Goal: Transaction & Acquisition: Book appointment/travel/reservation

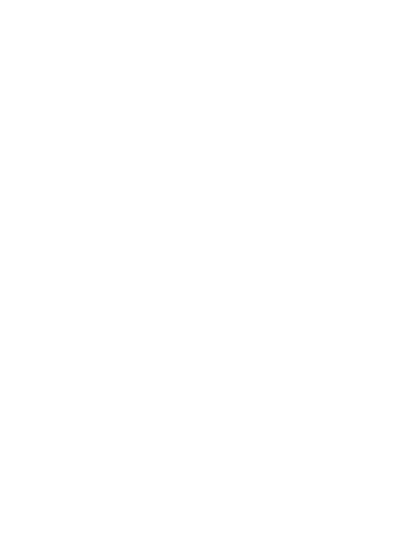
click at [20, 54] on icon at bounding box center [17, 59] width 24 height 20
click at [317, 264] on div at bounding box center [203, 229] width 366 height 206
click at [387, 172] on icon at bounding box center [385, 180] width 21 height 17
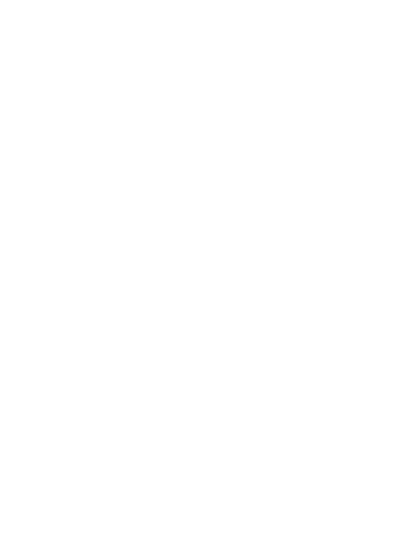
scroll to position [3410, 0]
click at [320, 248] on div at bounding box center [203, 210] width 366 height 206
click at [385, 154] on icon at bounding box center [385, 165] width 27 height 22
click at [380, 154] on icon at bounding box center [385, 165] width 27 height 22
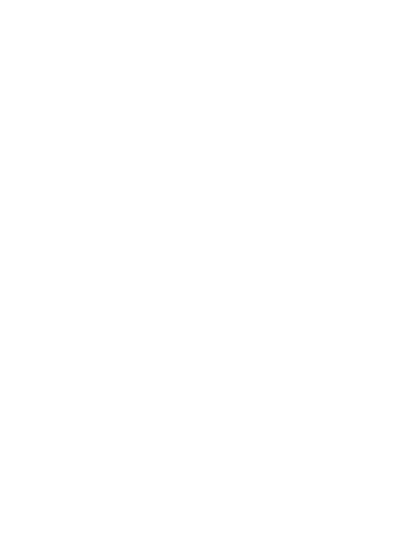
click at [380, 154] on icon at bounding box center [385, 165] width 27 height 22
click at [384, 154] on icon at bounding box center [385, 165] width 27 height 22
click at [387, 154] on icon at bounding box center [385, 165] width 27 height 22
click at [393, 154] on icon at bounding box center [385, 165] width 27 height 22
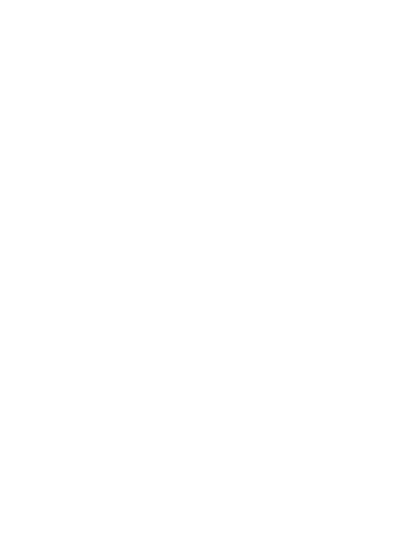
scroll to position [1611, 0]
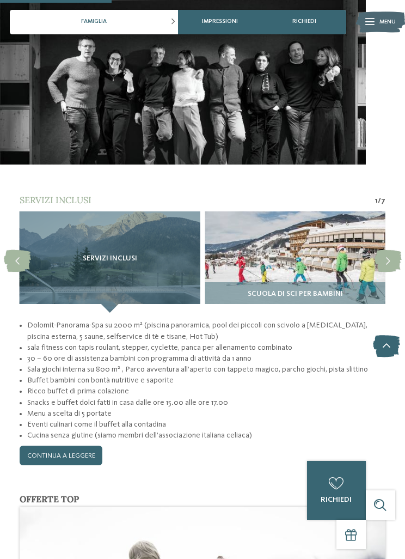
scroll to position [945, 0]
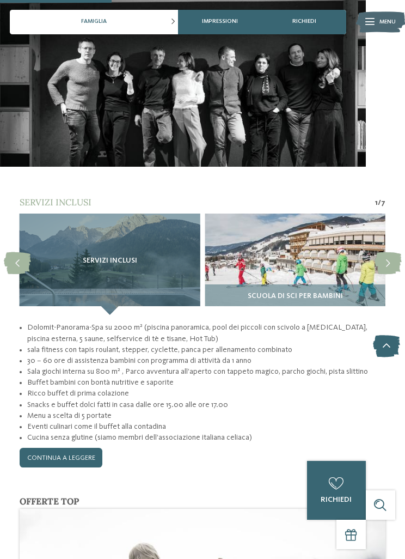
click at [384, 253] on icon at bounding box center [388, 264] width 27 height 22
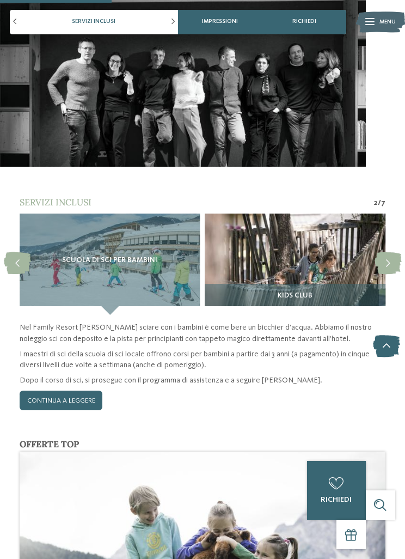
click at [386, 254] on icon at bounding box center [388, 264] width 27 height 22
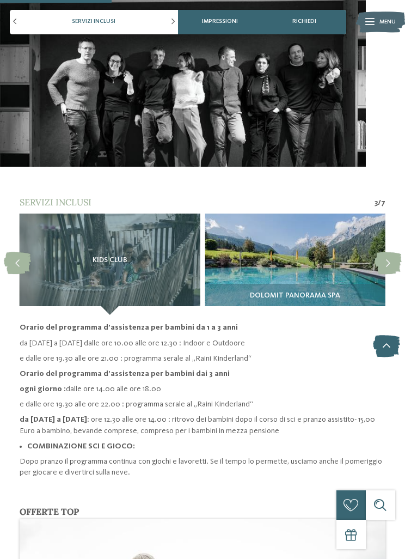
click at [386, 256] on icon at bounding box center [388, 264] width 27 height 22
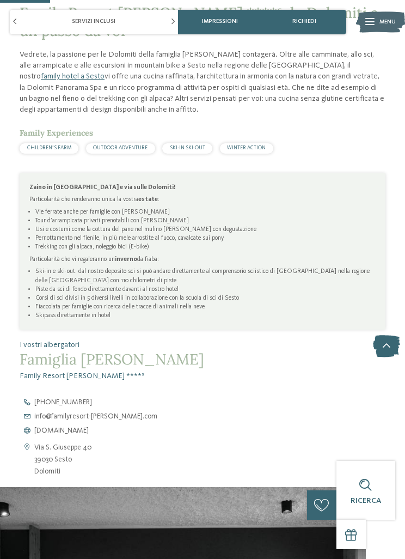
scroll to position [417, 0]
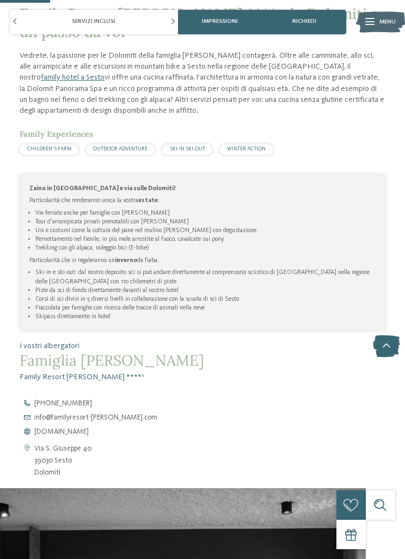
click at [89, 429] on span "www.familyresort-rainer.com" at bounding box center [61, 432] width 54 height 8
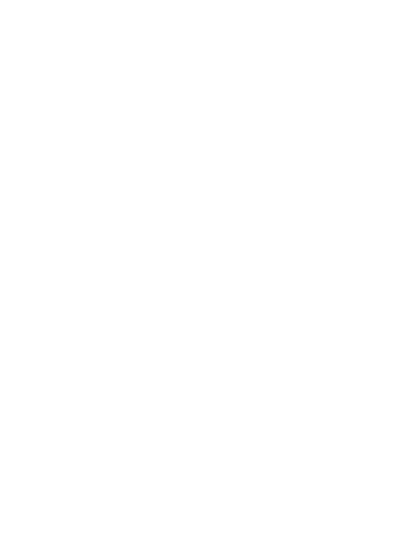
scroll to position [3810, 0]
click at [344, 202] on div at bounding box center [203, 156] width 366 height 206
click at [382, 173] on icon at bounding box center [385, 180] width 27 height 22
click at [380, 178] on icon at bounding box center [385, 180] width 27 height 22
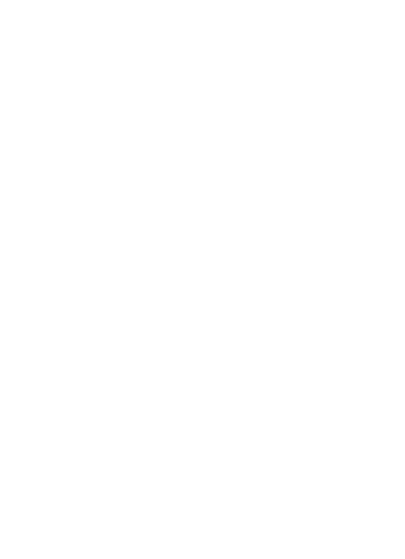
click at [372, 183] on icon at bounding box center [385, 180] width 27 height 22
click at [395, 172] on icon at bounding box center [385, 180] width 27 height 22
click at [71, 181] on span "www.hotelgarberhof.it" at bounding box center [61, 184] width 54 height 8
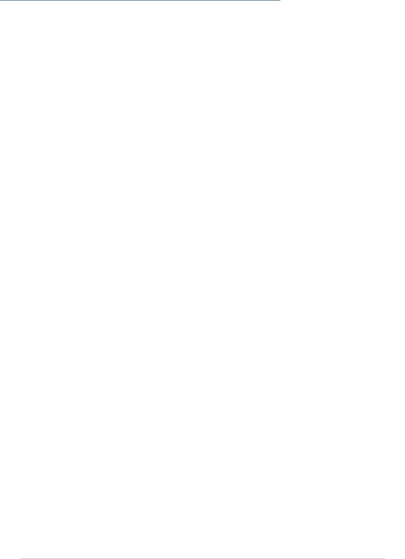
scroll to position [6806, 0]
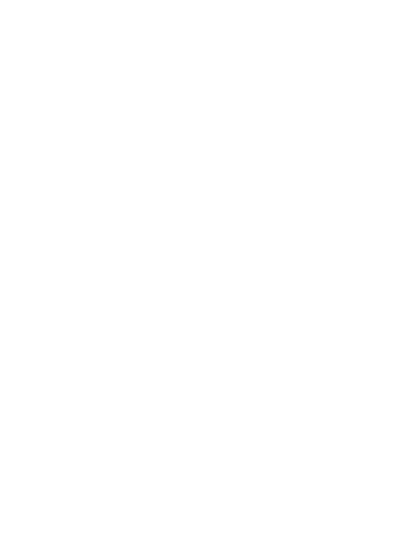
click at [325, 284] on div at bounding box center [203, 270] width 366 height 206
click at [400, 269] on icon at bounding box center [388, 280] width 27 height 22
click at [396, 269] on icon at bounding box center [388, 280] width 27 height 22
click at [383, 269] on icon at bounding box center [388, 280] width 27 height 22
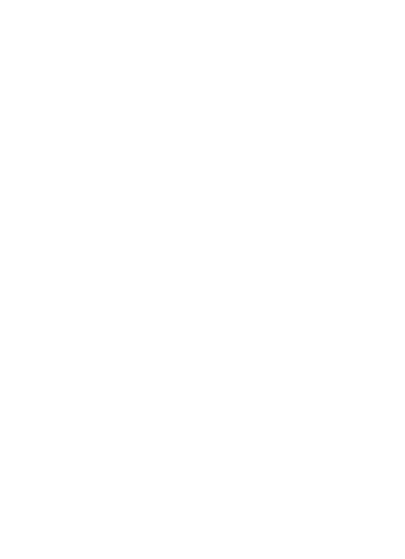
scroll to position [1517, 0]
click at [389, 238] on icon at bounding box center [388, 249] width 27 height 22
click at [12, 238] on icon at bounding box center [17, 249] width 27 height 22
click at [392, 238] on icon at bounding box center [388, 249] width 27 height 22
click at [395, 238] on icon at bounding box center [388, 249] width 27 height 22
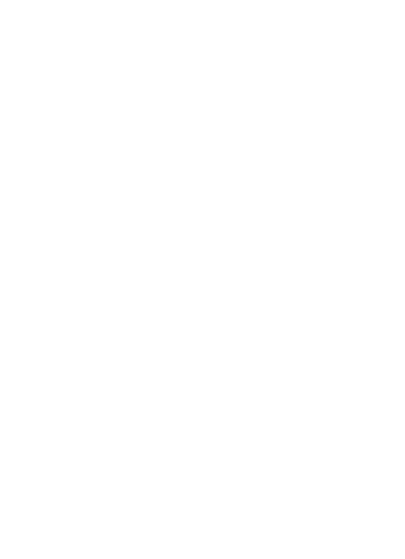
click at [391, 238] on icon at bounding box center [388, 249] width 27 height 22
click at [397, 238] on icon at bounding box center [388, 249] width 27 height 22
click at [397, 233] on icon at bounding box center [385, 244] width 27 height 22
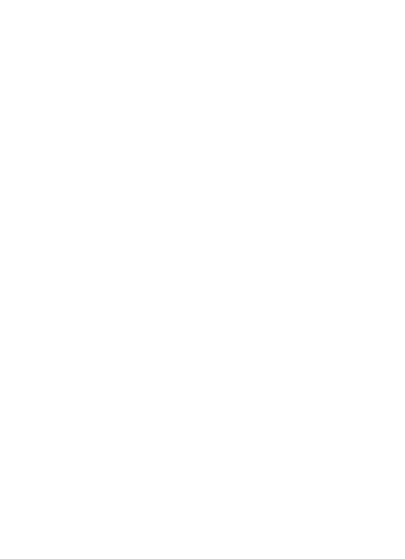
click at [397, 228] on icon at bounding box center [385, 239] width 27 height 22
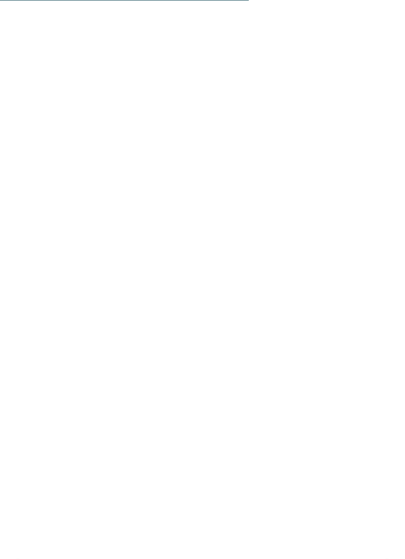
click at [377, 185] on icon at bounding box center [385, 196] width 27 height 22
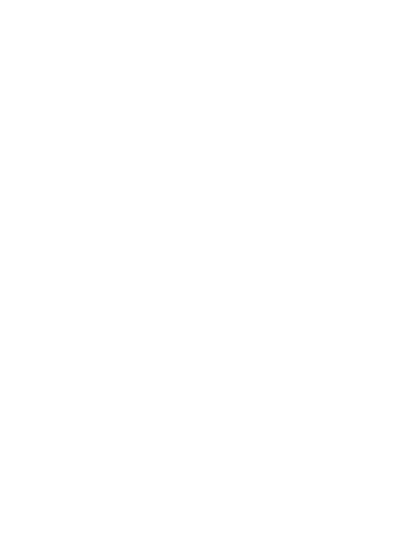
click at [392, 185] on icon at bounding box center [385, 196] width 27 height 22
click at [393, 185] on icon at bounding box center [385, 196] width 27 height 22
click at [230, 22] on span "Impressioni" at bounding box center [220, 22] width 36 height 7
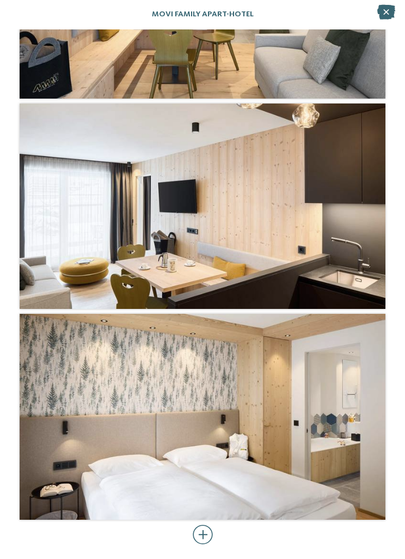
scroll to position [2860, 0]
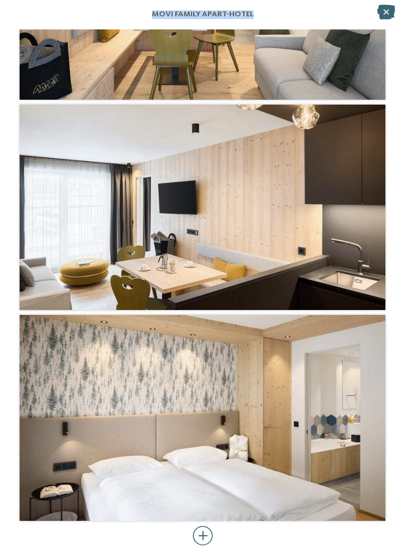
copy span "Movi Family Apart-Hotel"
click at [395, 15] on icon at bounding box center [387, 12] width 18 height 15
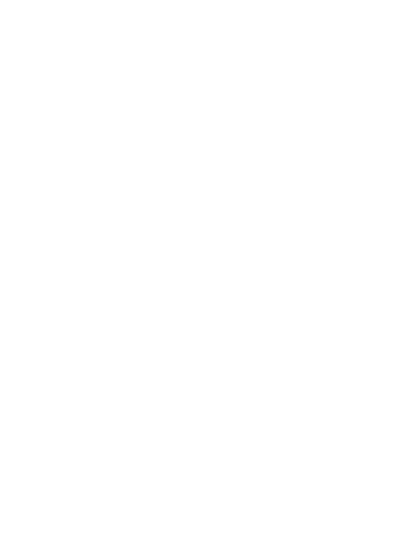
scroll to position [8988, 0]
click at [319, 181] on div at bounding box center [203, 161] width 366 height 206
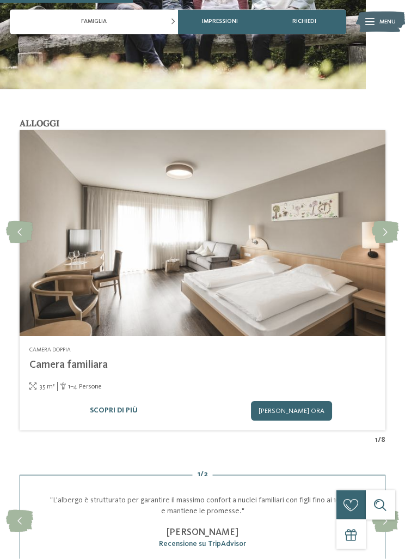
scroll to position [1100, 0]
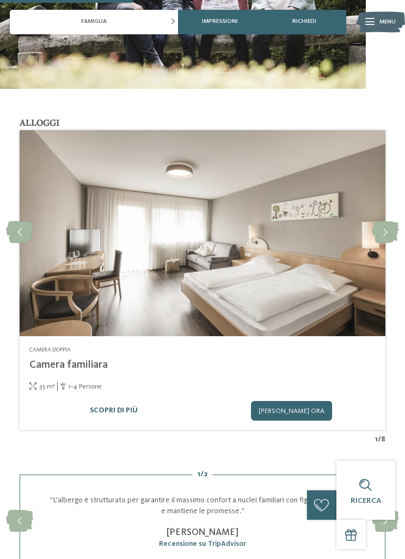
click at [382, 222] on icon at bounding box center [385, 233] width 27 height 22
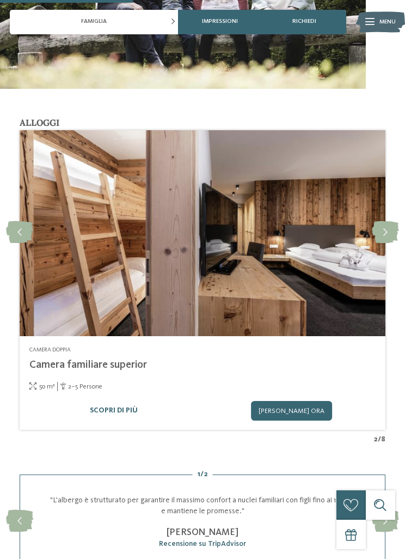
click at [383, 222] on icon at bounding box center [385, 233] width 27 height 22
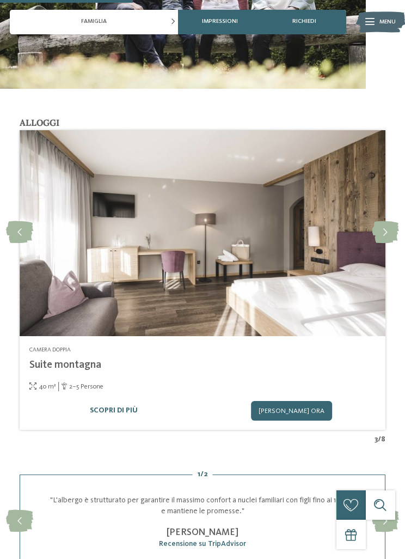
click at [380, 222] on icon at bounding box center [385, 233] width 27 height 22
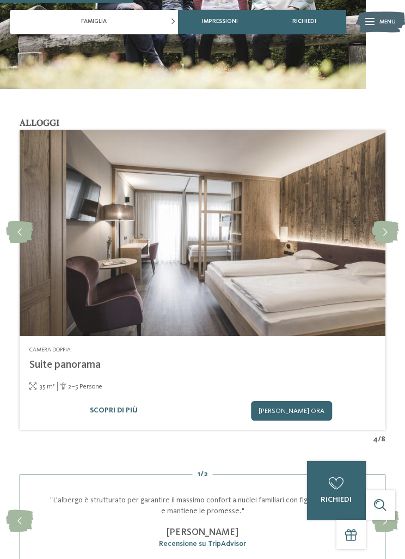
click at [114, 406] on link "Scopri di più" at bounding box center [114, 410] width 48 height 9
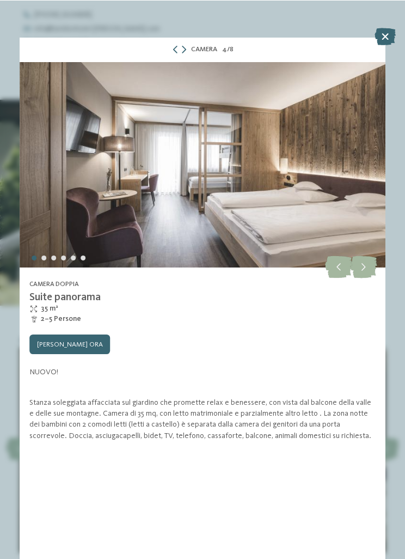
click at [369, 270] on icon at bounding box center [363, 267] width 27 height 22
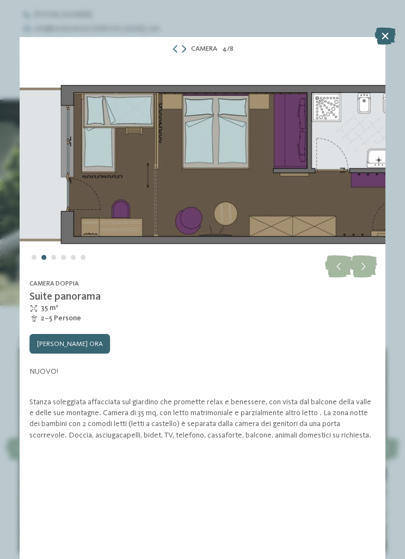
click at [365, 268] on icon at bounding box center [363, 267] width 27 height 22
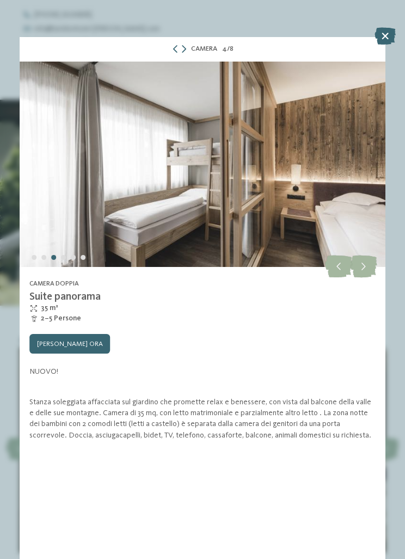
click at [364, 263] on icon at bounding box center [363, 267] width 27 height 22
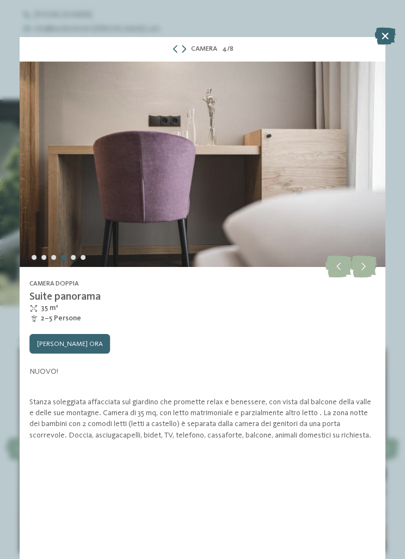
click at [363, 268] on icon at bounding box center [363, 267] width 27 height 22
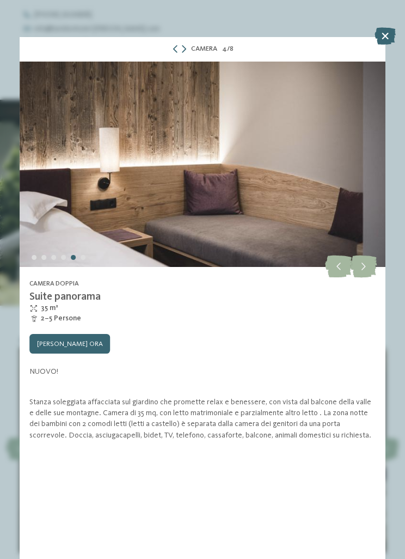
click at [362, 267] on icon at bounding box center [363, 267] width 27 height 22
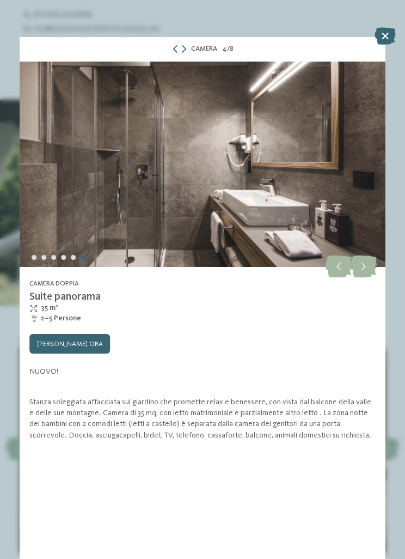
click at [361, 267] on icon at bounding box center [363, 267] width 27 height 22
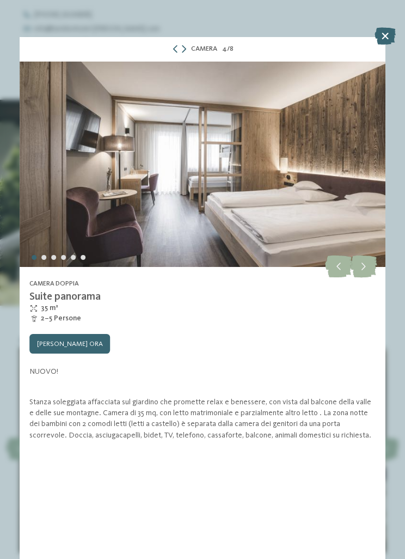
click at [357, 265] on icon at bounding box center [363, 267] width 27 height 22
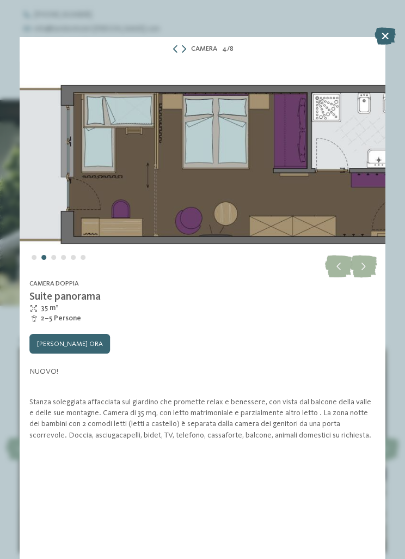
click at [359, 265] on icon at bounding box center [363, 267] width 27 height 22
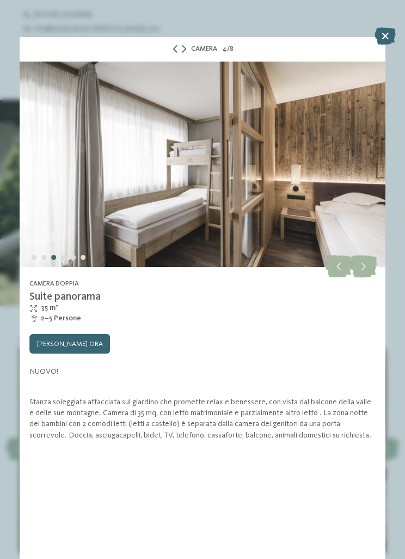
click at [387, 45] on div at bounding box center [385, 37] width 21 height 19
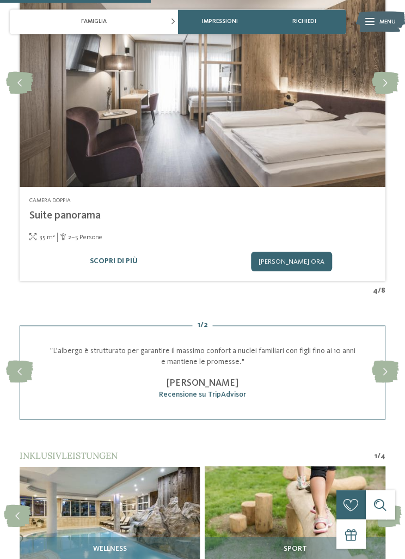
scroll to position [1249, 0]
click at [129, 257] on link "Scopri di più" at bounding box center [114, 261] width 48 height 9
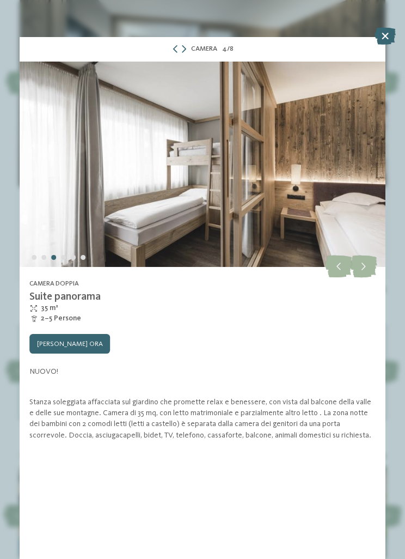
click at [365, 273] on icon at bounding box center [363, 267] width 27 height 22
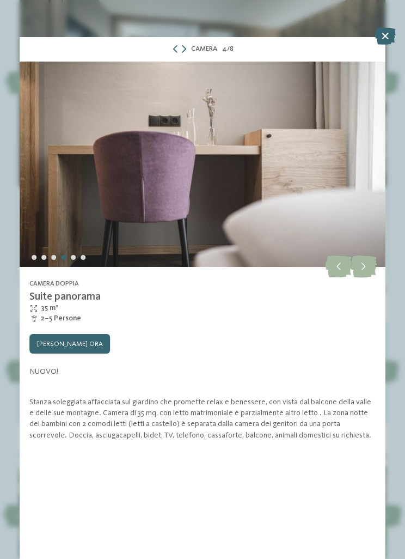
click at [380, 36] on icon at bounding box center [385, 35] width 21 height 17
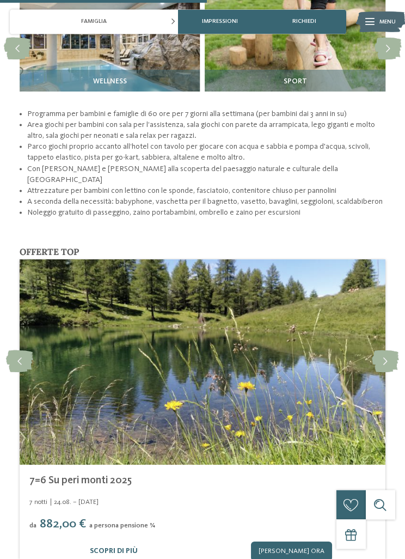
scroll to position [1717, 0]
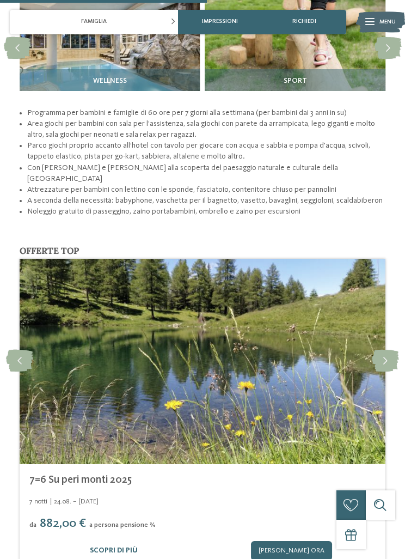
click at [385, 350] on icon at bounding box center [385, 361] width 27 height 22
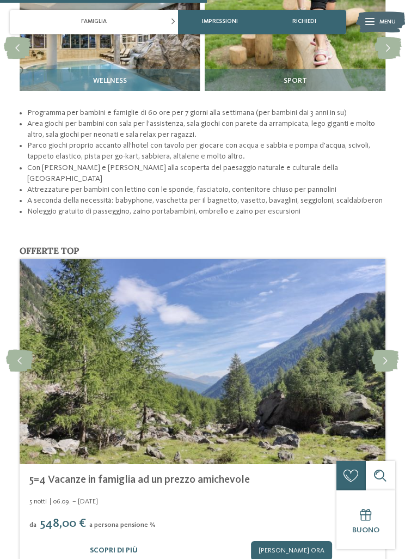
click at [381, 350] on icon at bounding box center [385, 361] width 27 height 22
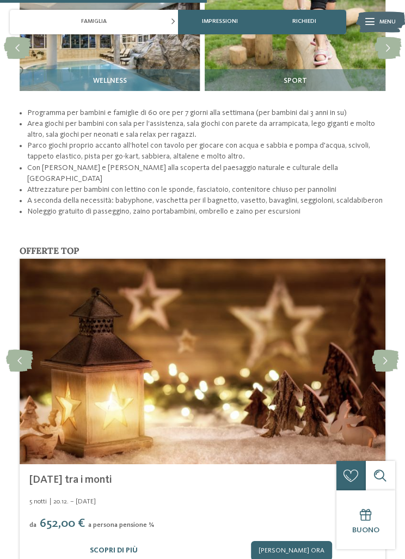
click at [117, 547] on link "Scopri di più" at bounding box center [114, 551] width 48 height 9
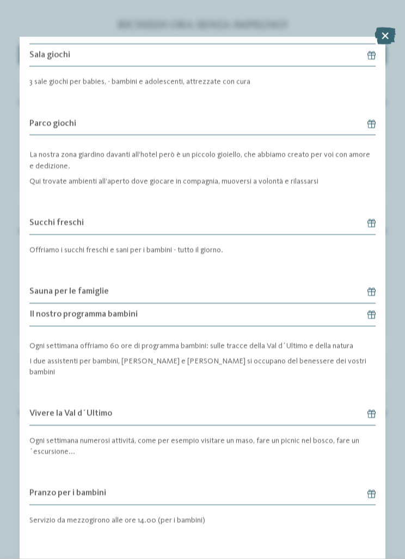
scroll to position [2314, 0]
click at [387, 38] on icon at bounding box center [385, 35] width 21 height 17
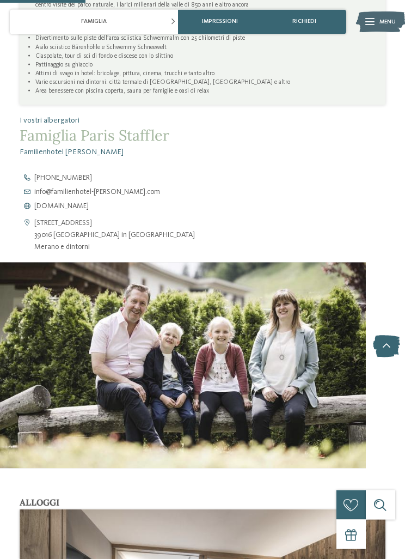
scroll to position [714, 0]
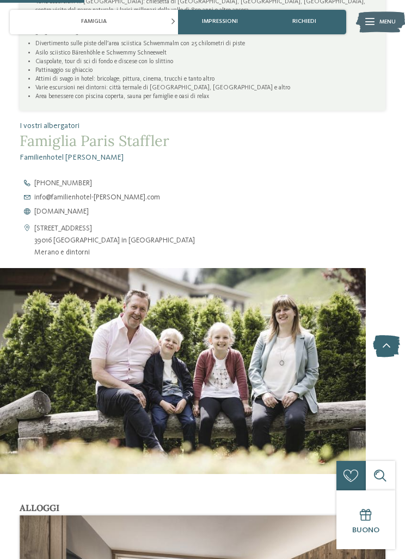
click at [89, 208] on span "[DOMAIN_NAME]" at bounding box center [61, 212] width 54 height 8
